Goal: Check status: Check status

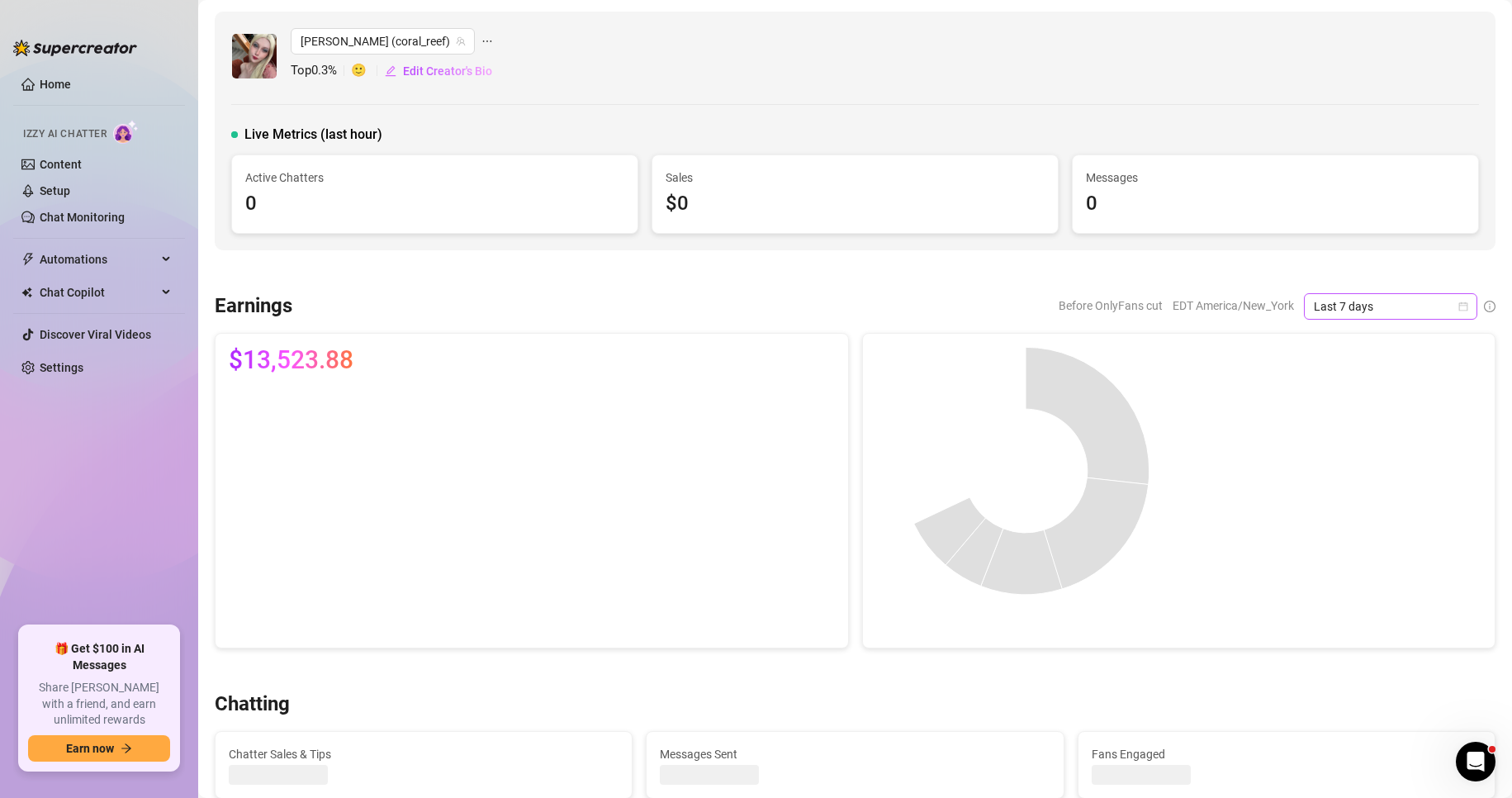
click at [1458, 308] on icon "calendar" at bounding box center [1462, 306] width 10 height 10
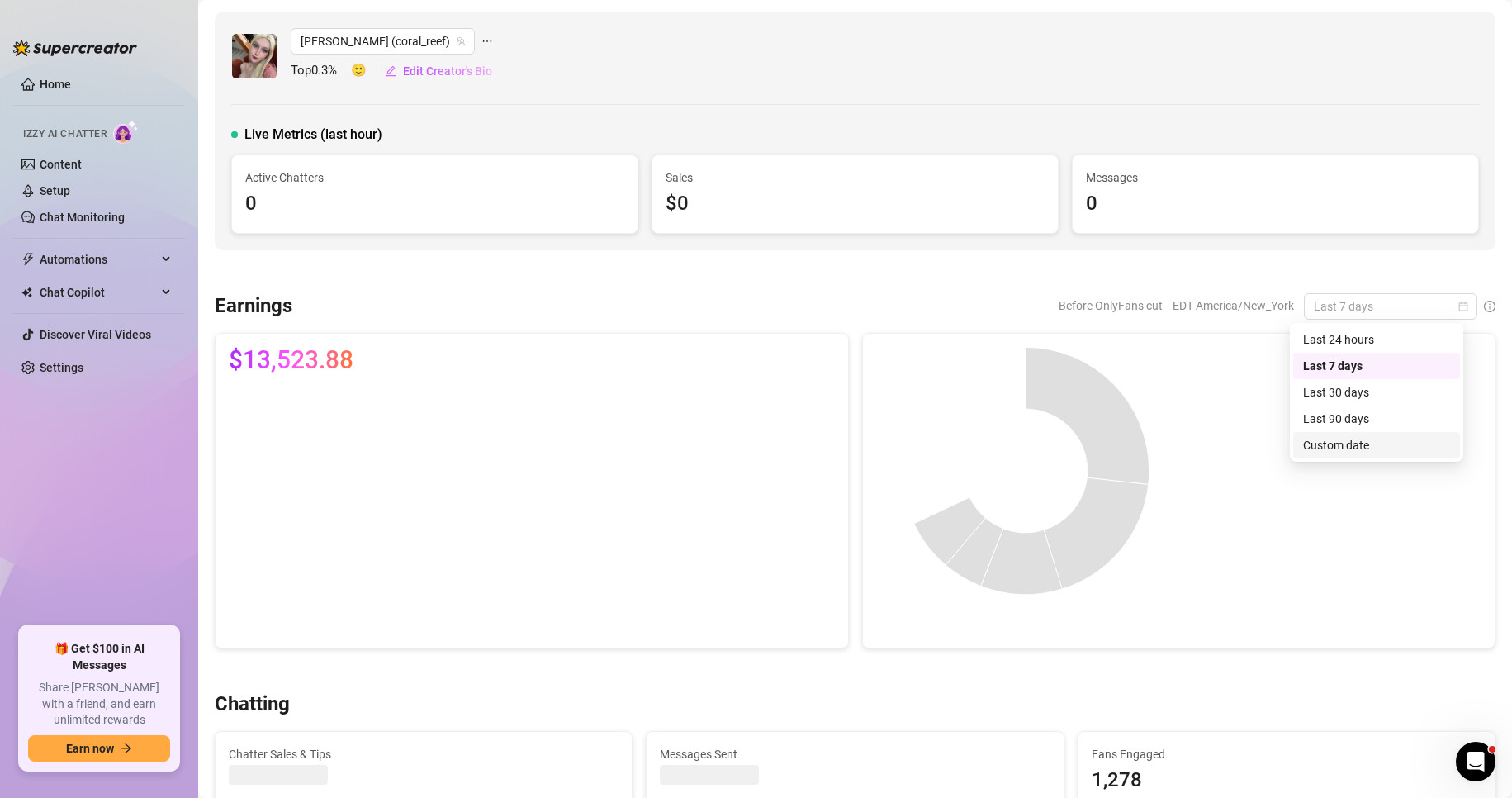
click at [1355, 452] on div "Custom date" at bounding box center [1376, 445] width 147 height 18
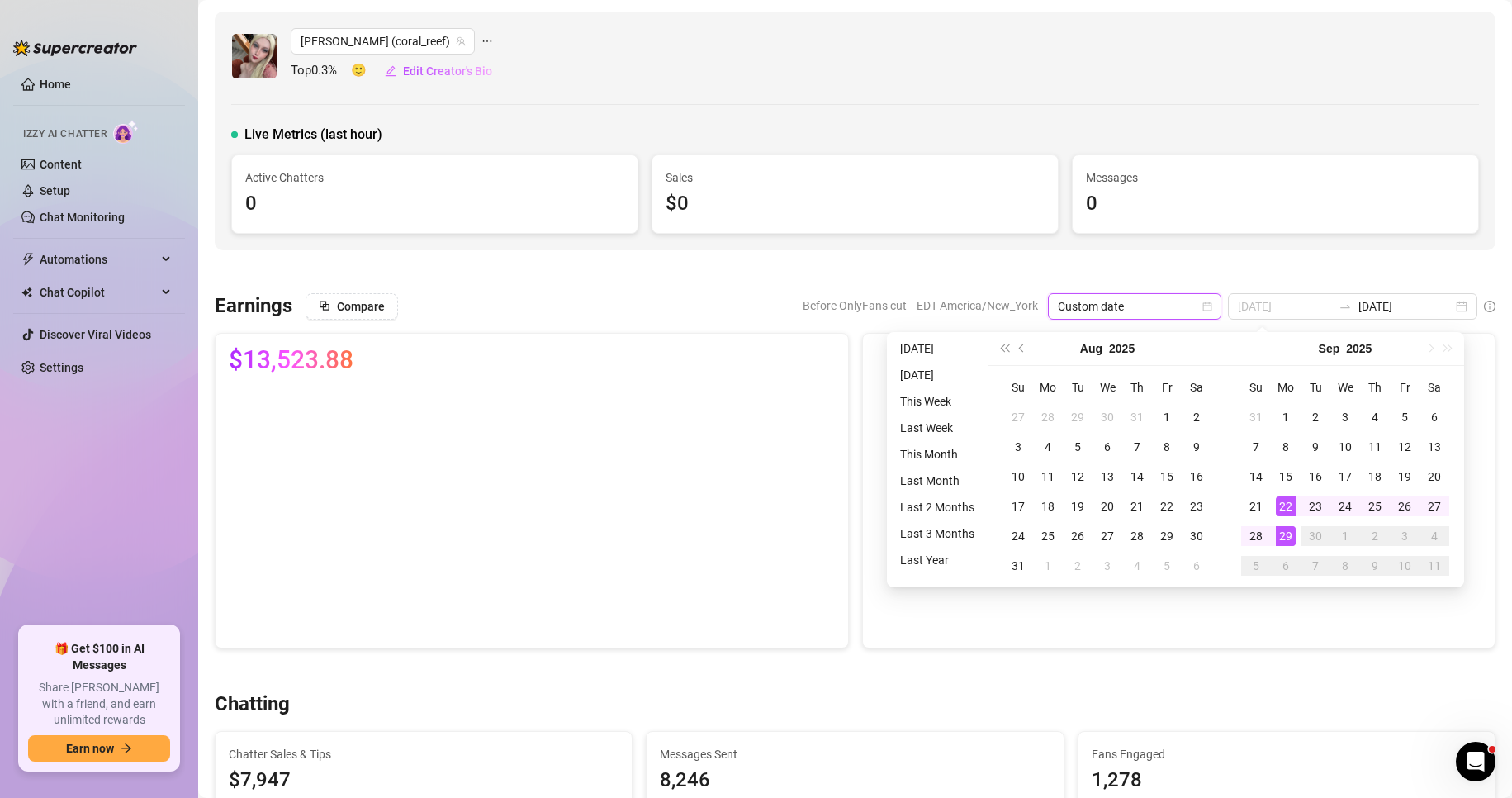
type input "[DATE]"
click at [1277, 533] on div "29" at bounding box center [1285, 536] width 20 height 20
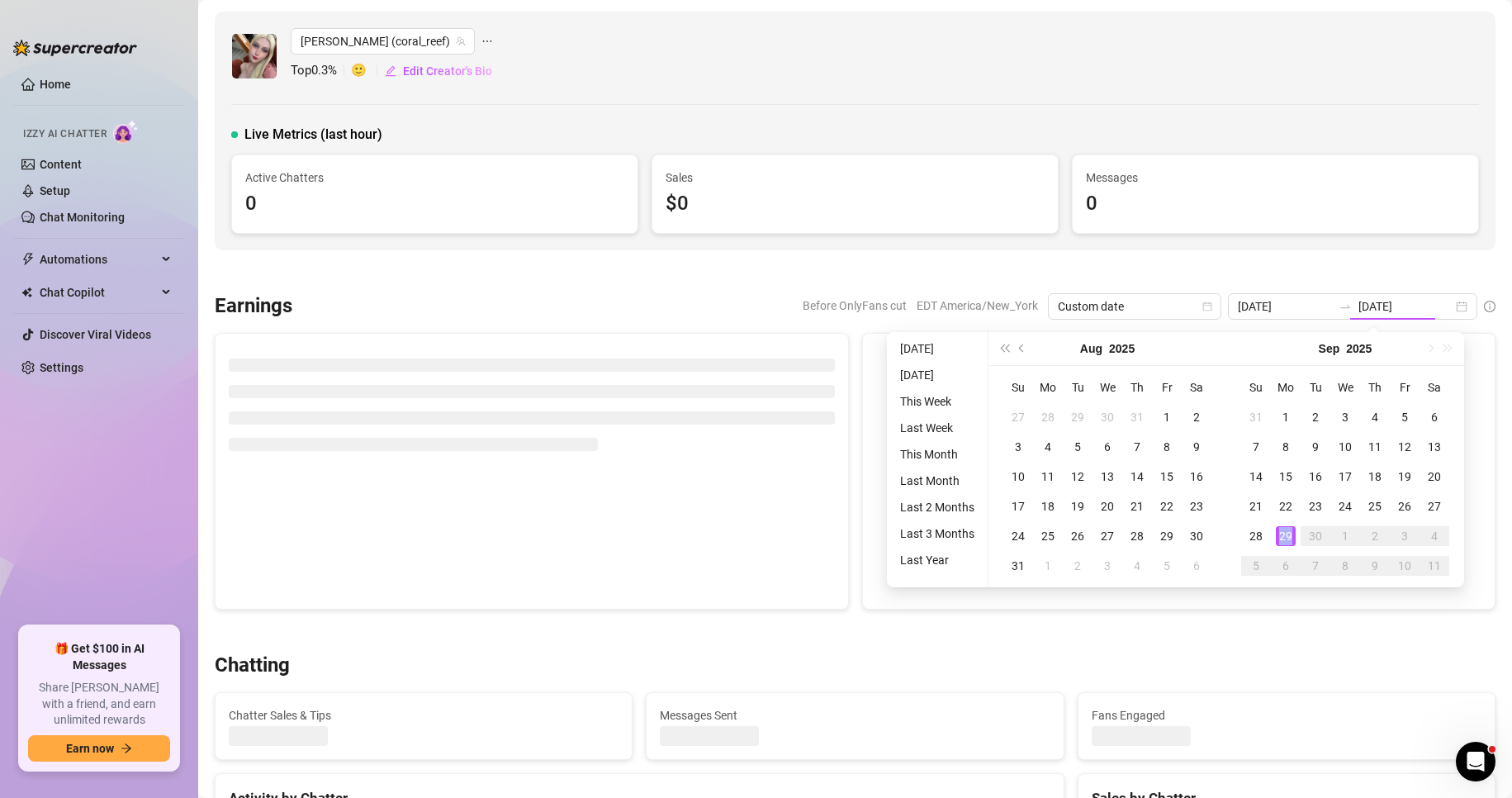
type input "[DATE]"
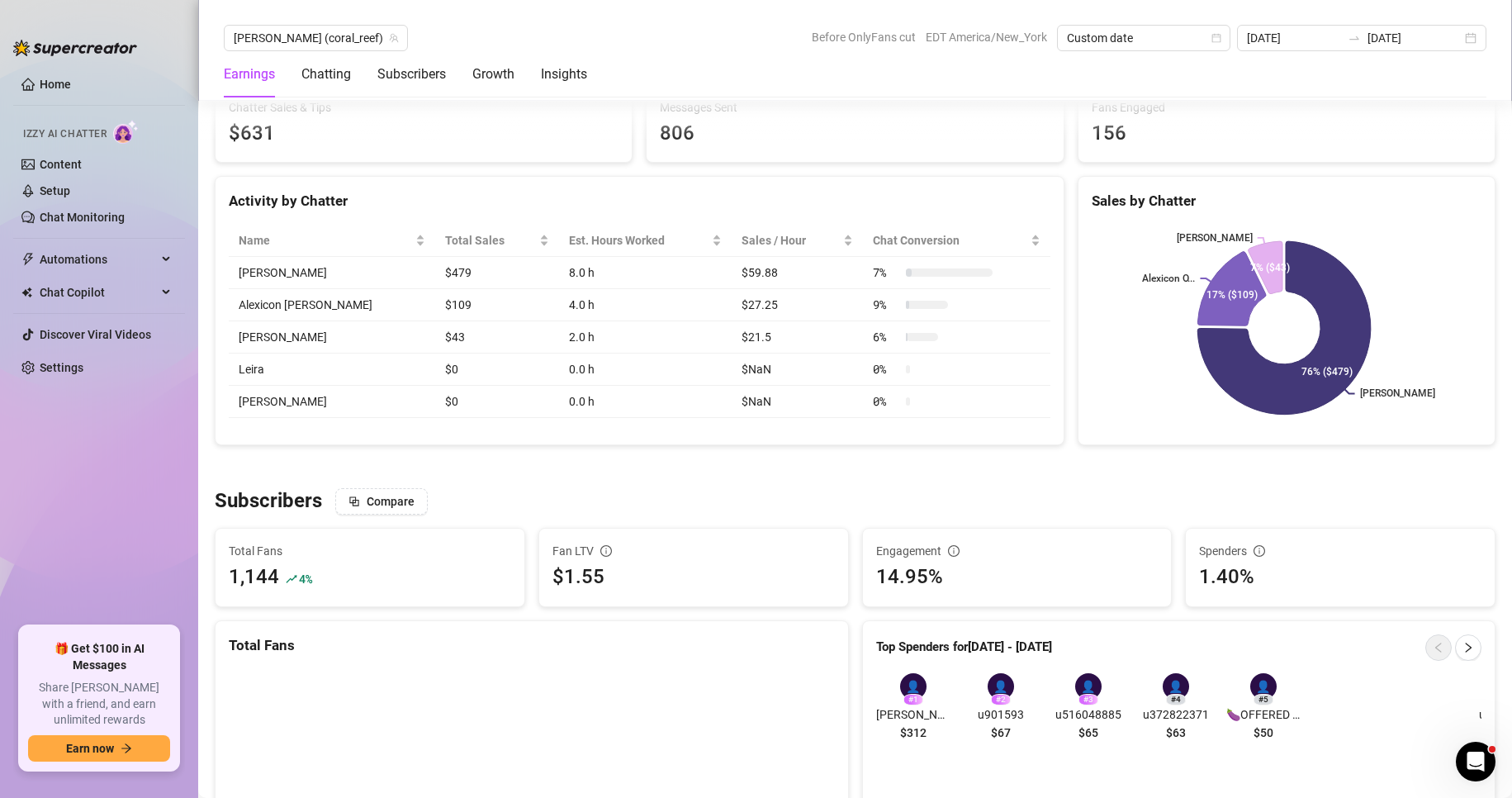
scroll to position [647, 0]
